Goal: Task Accomplishment & Management: Use online tool/utility

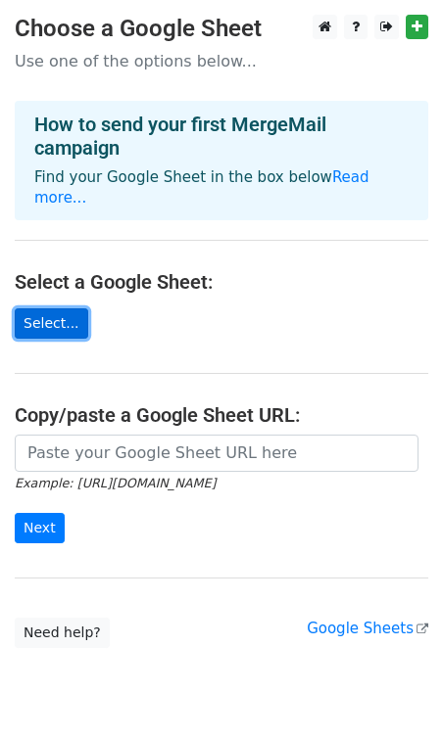
click at [57, 312] on link "Select..." at bounding box center [51, 324] width 73 height 30
click at [55, 309] on link "Select..." at bounding box center [51, 324] width 73 height 30
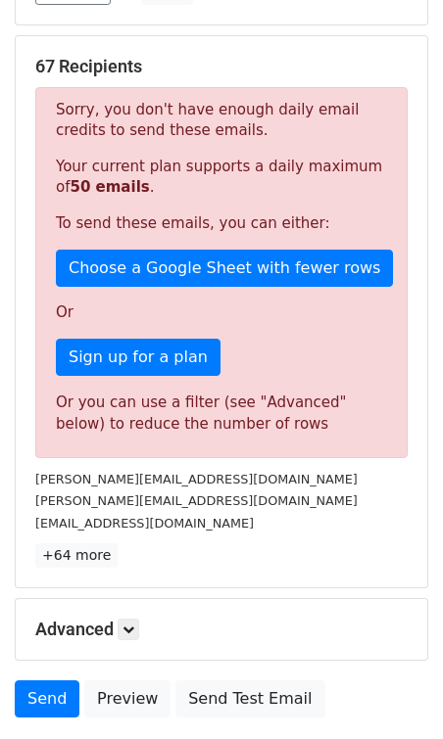
scroll to position [482, 0]
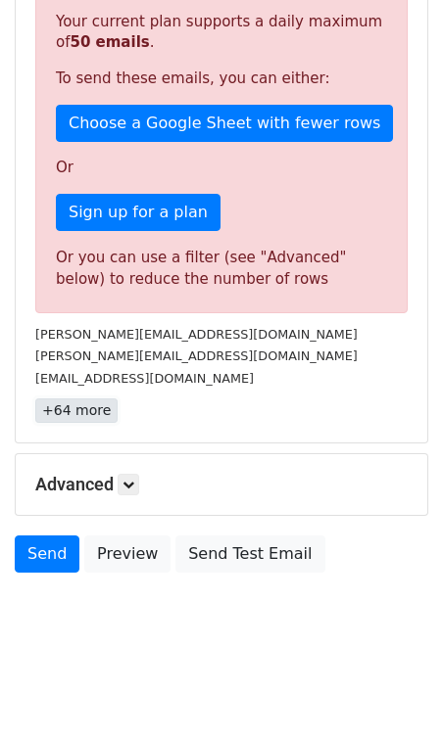
click at [91, 413] on link "+64 more" at bounding box center [76, 411] width 82 height 24
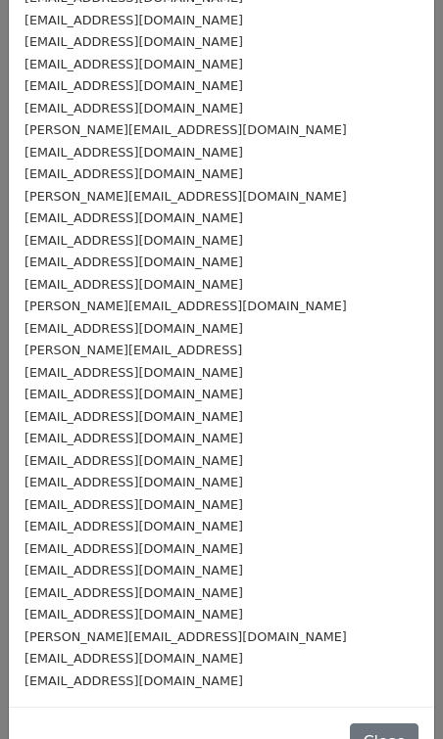
scroll to position [914, 0]
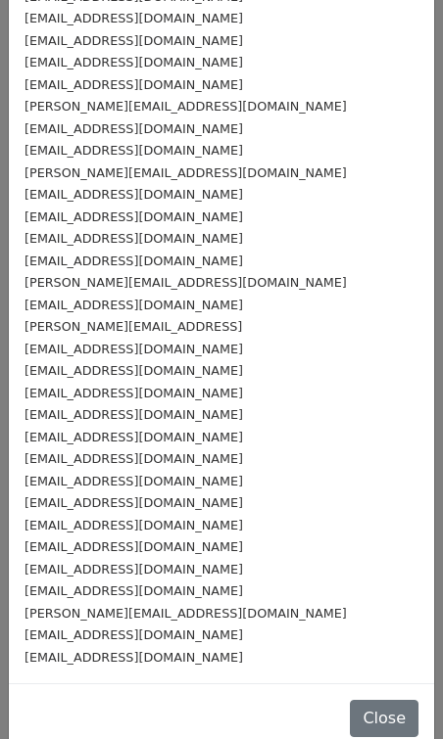
click at [146, 624] on div "u04za23@abdn.ac.uk" at bounding box center [221, 635] width 394 height 23
click at [165, 646] on div "r.alsbih.23@abdn.ac.uk" at bounding box center [221, 657] width 394 height 23
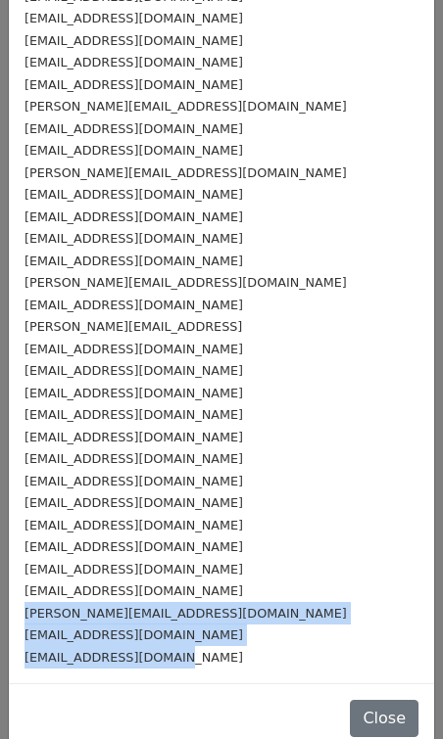
drag, startPoint x: 160, startPoint y: 636, endPoint x: 17, endPoint y: 589, distance: 150.5
click at [161, 602] on div "a.gill.23@abdn.ac.uk" at bounding box center [221, 613] width 394 height 23
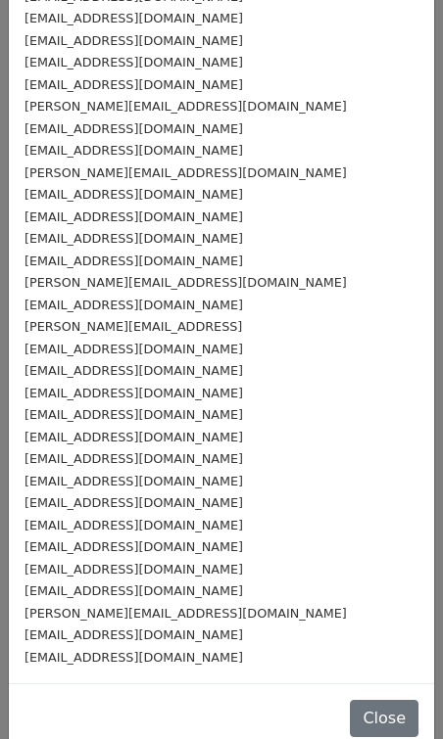
scroll to position [0, 0]
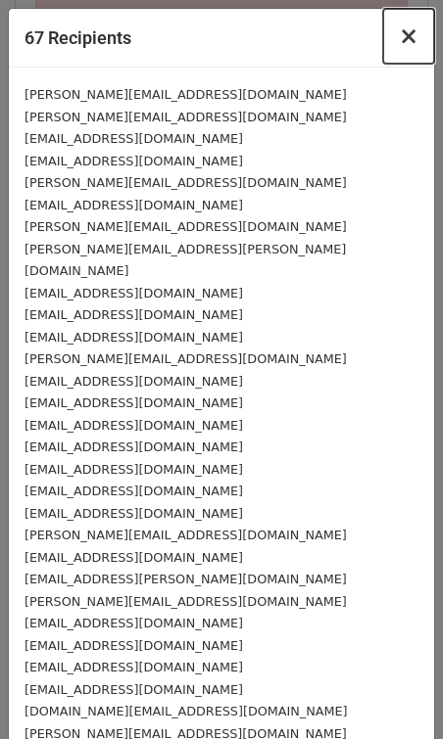
click at [421, 39] on button "×" at bounding box center [408, 36] width 51 height 55
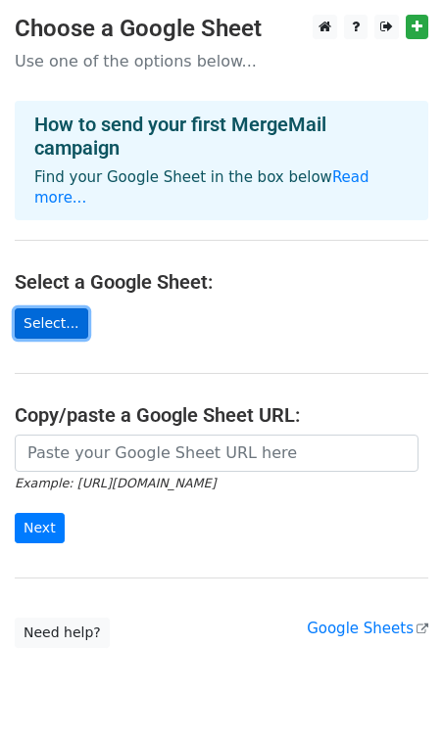
click at [55, 309] on link "Select..." at bounding box center [51, 324] width 73 height 30
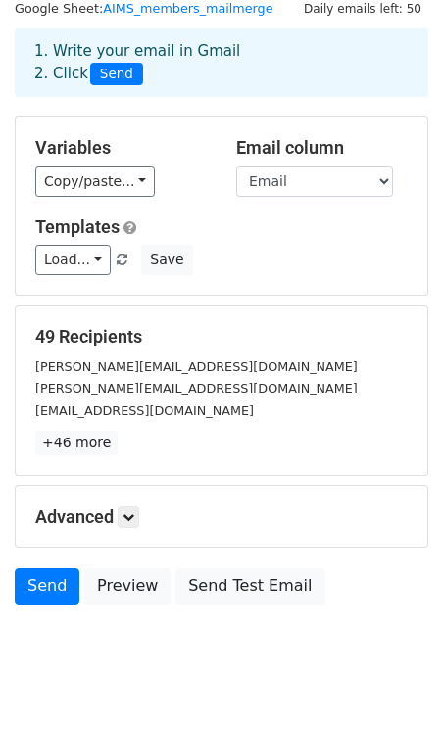
scroll to position [68, 0]
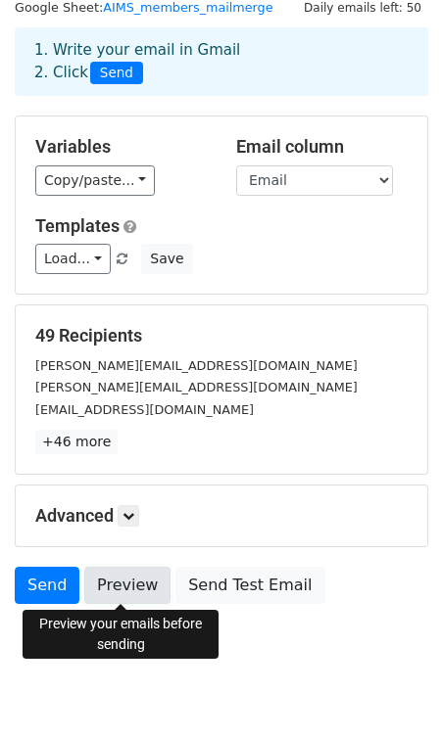
click at [137, 595] on link "Preview" at bounding box center [127, 585] width 86 height 37
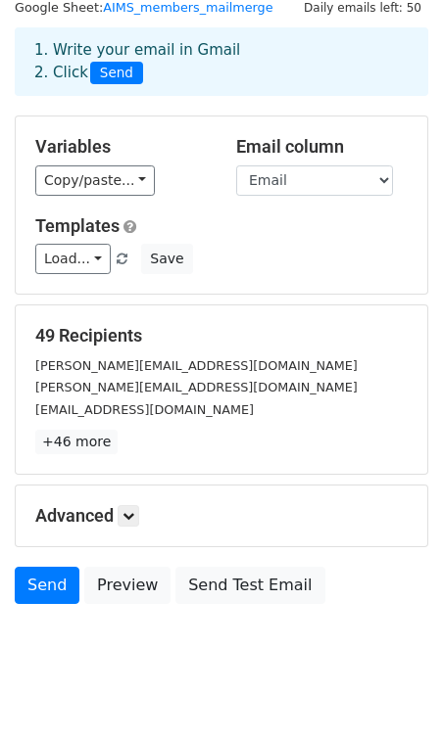
click at [110, 424] on div "49 Recipients c.lukusa.24@abdn.ac.uk c.urama.23@abdn.ac.uk r.islam.24@abdn.ac.u…" at bounding box center [221, 389] width 372 height 129
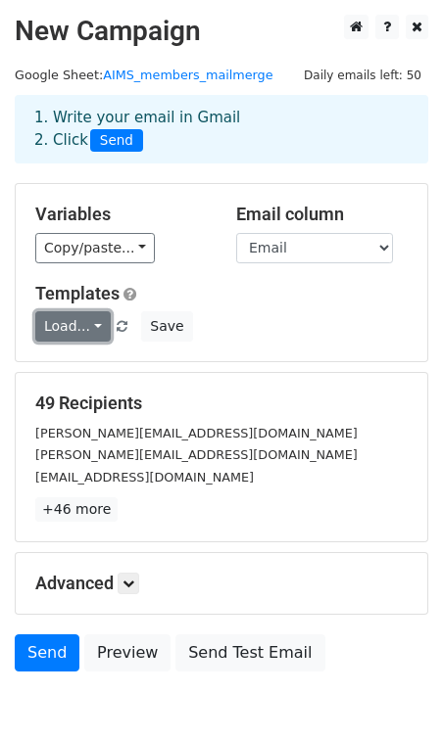
click at [105, 332] on link "Load..." at bounding box center [72, 326] width 75 height 30
click at [245, 325] on div "Load... No templates saved Save" at bounding box center [222, 326] width 402 height 30
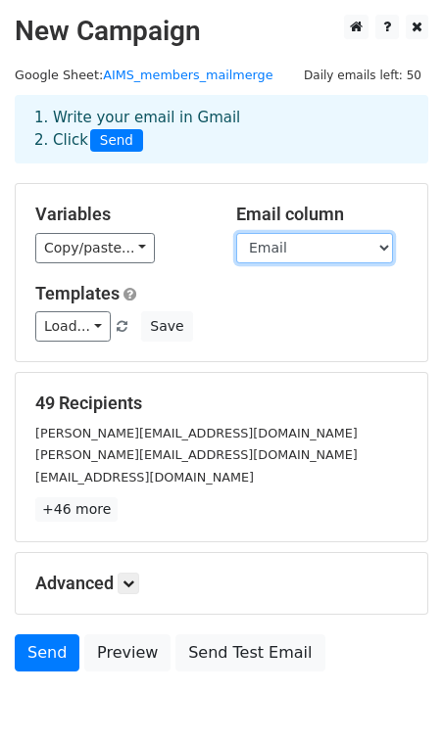
click at [293, 234] on select "First Name Last Name Email Membership Type" at bounding box center [314, 248] width 157 height 30
click at [309, 254] on select "First Name Last Name Email Membership Type" at bounding box center [314, 248] width 157 height 30
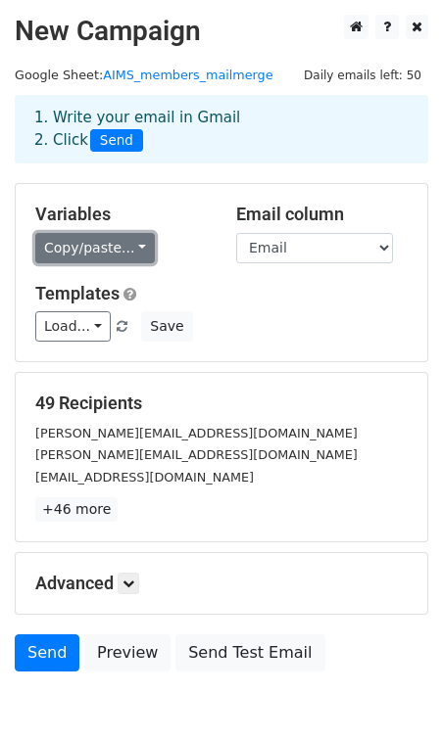
click at [131, 256] on link "Copy/paste..." at bounding box center [94, 248] width 119 height 30
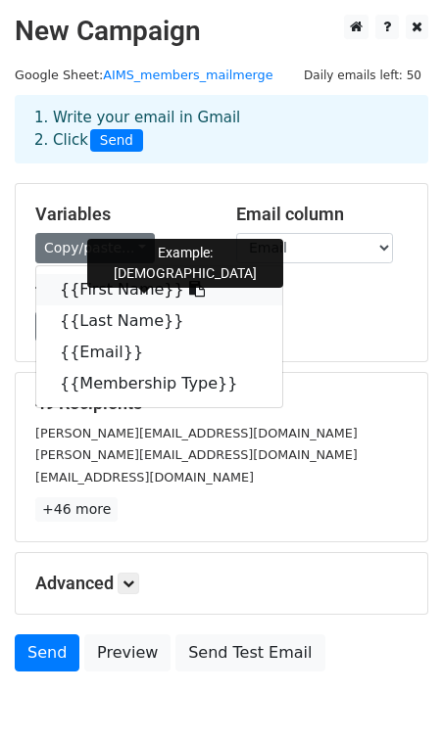
click at [144, 278] on link "{{First Name}}" at bounding box center [159, 289] width 246 height 31
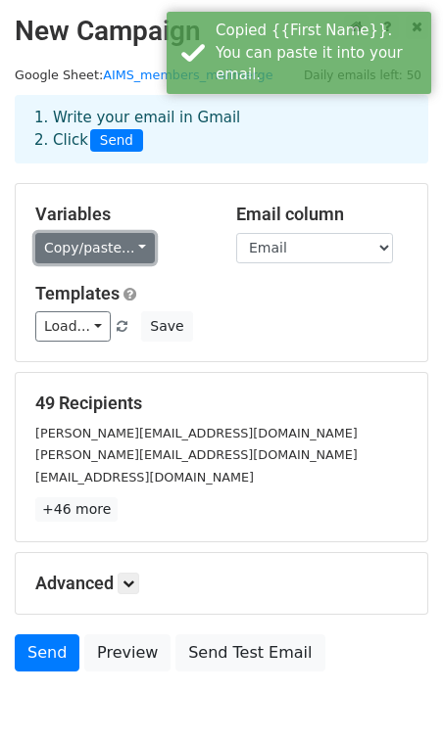
click at [127, 246] on link "Copy/paste..." at bounding box center [94, 248] width 119 height 30
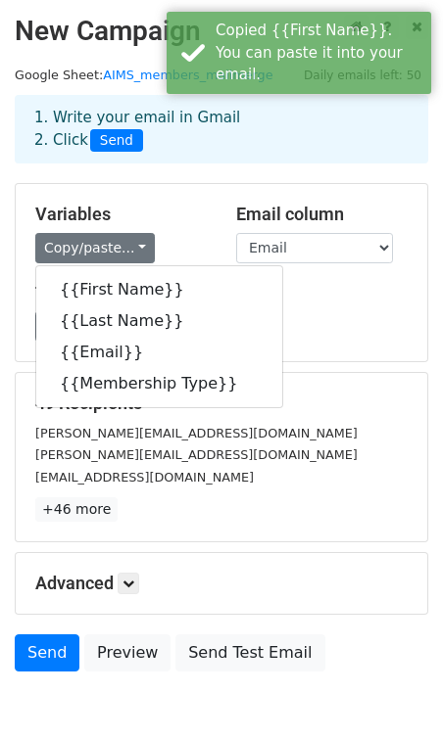
click at [178, 244] on div "Copy/paste... {{First Name}} {{Last Name}} {{Email}} {{Membership Type}}" at bounding box center [120, 248] width 171 height 30
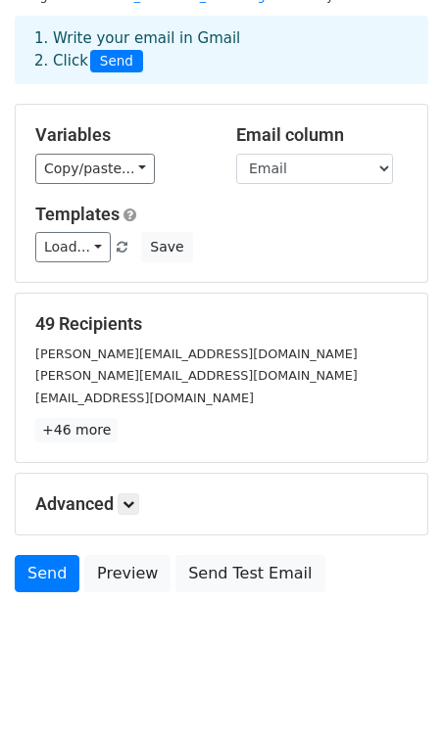
scroll to position [99, 0]
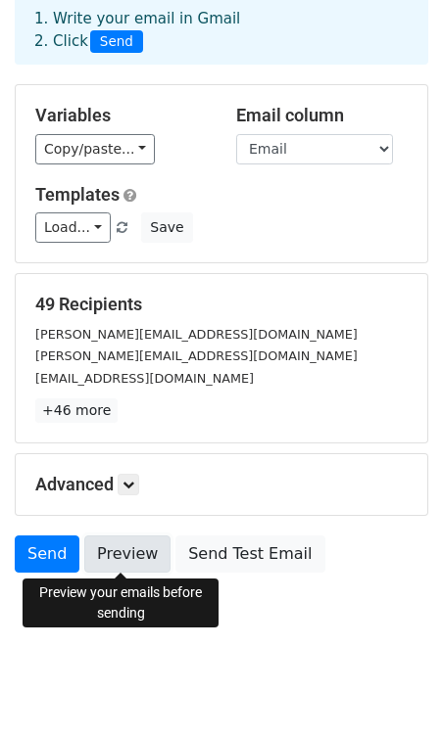
click at [138, 545] on link "Preview" at bounding box center [127, 554] width 86 height 37
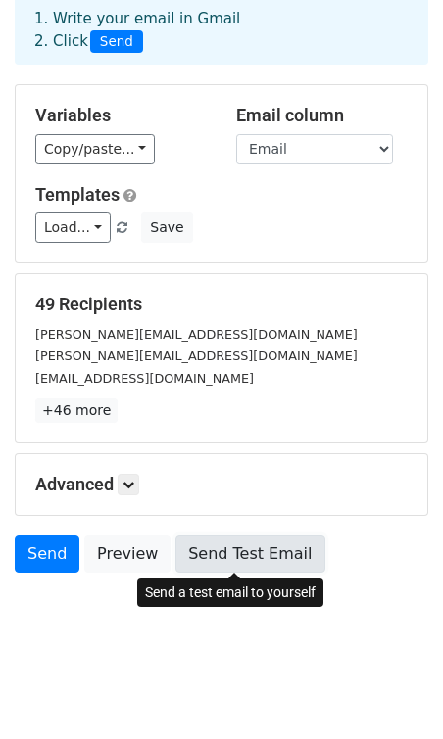
click at [236, 550] on link "Send Test Email" at bounding box center [249, 554] width 149 height 37
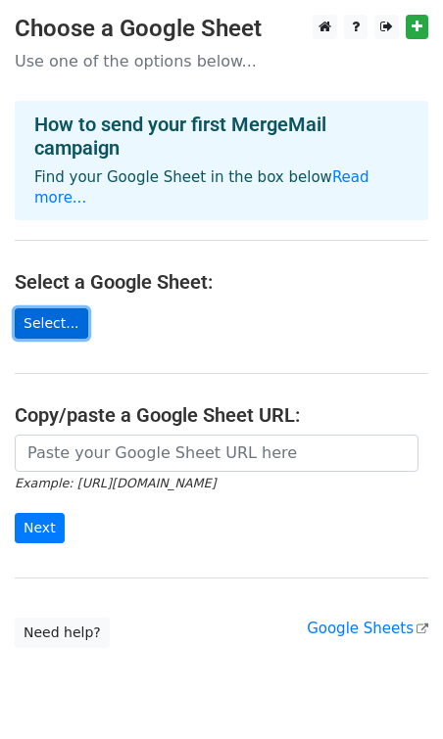
click at [55, 309] on link "Select..." at bounding box center [51, 324] width 73 height 30
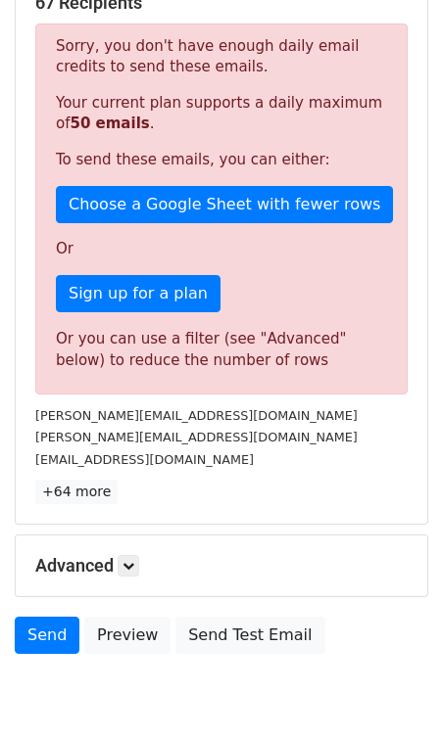
scroll to position [408, 0]
